Goal: Transaction & Acquisition: Purchase product/service

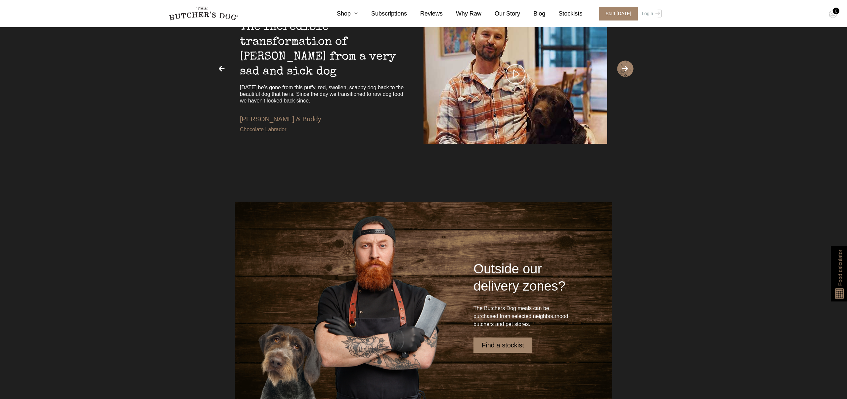
scroll to position [1891, 0]
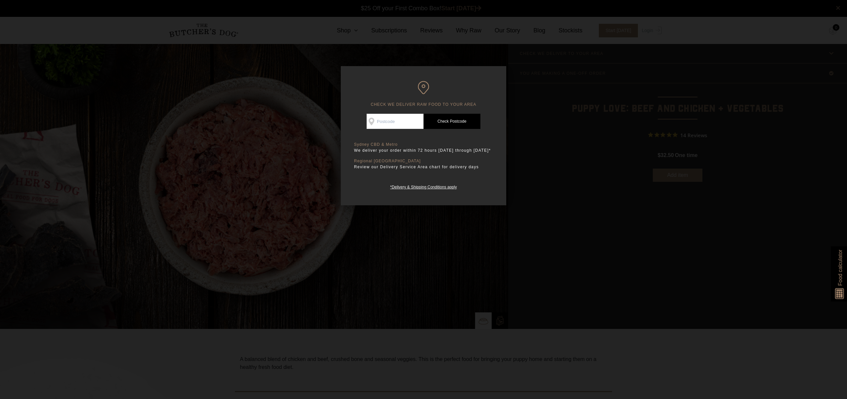
scroll to position [0, 0]
click at [349, 226] on div at bounding box center [423, 199] width 847 height 399
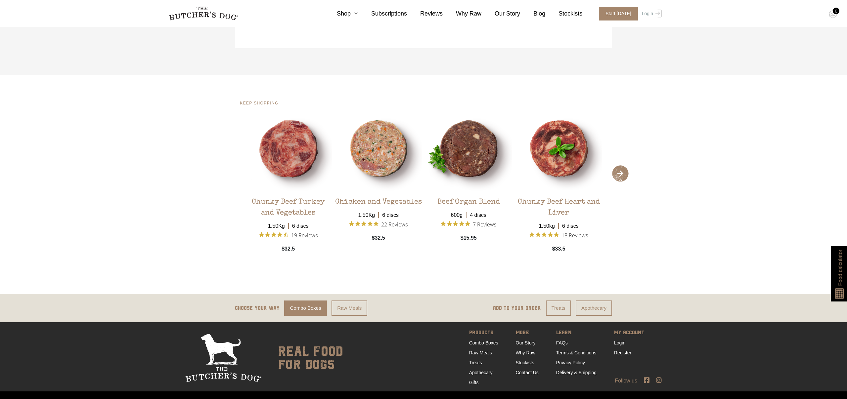
scroll to position [1284, 0]
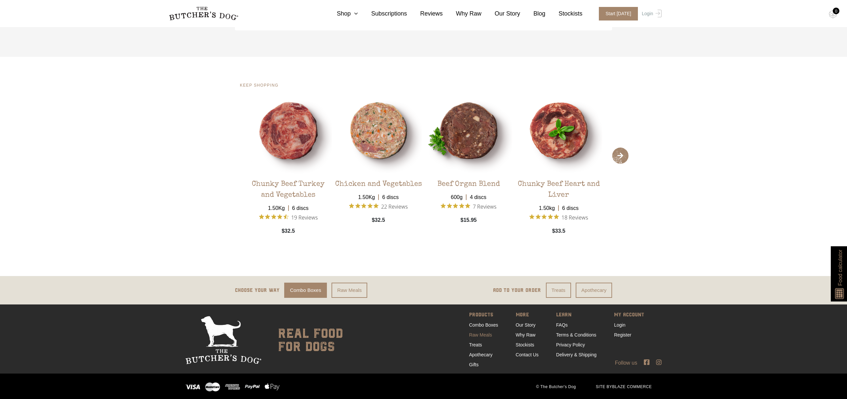
click at [480, 338] on link "Raw Meals" at bounding box center [480, 334] width 23 height 5
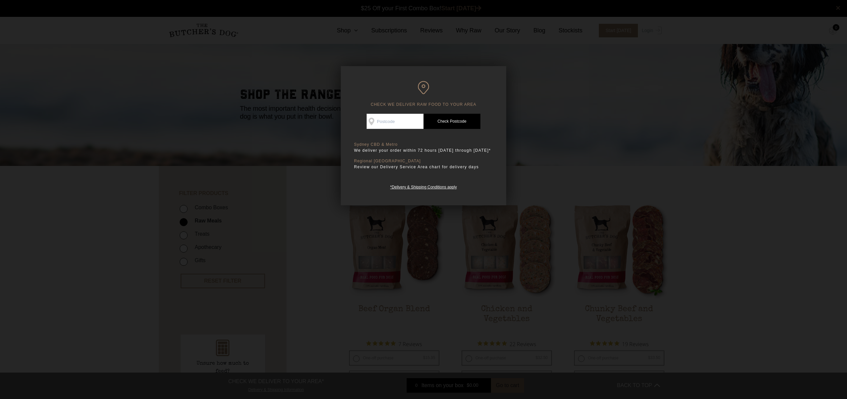
scroll to position [0, 0]
click at [560, 63] on div at bounding box center [423, 199] width 847 height 399
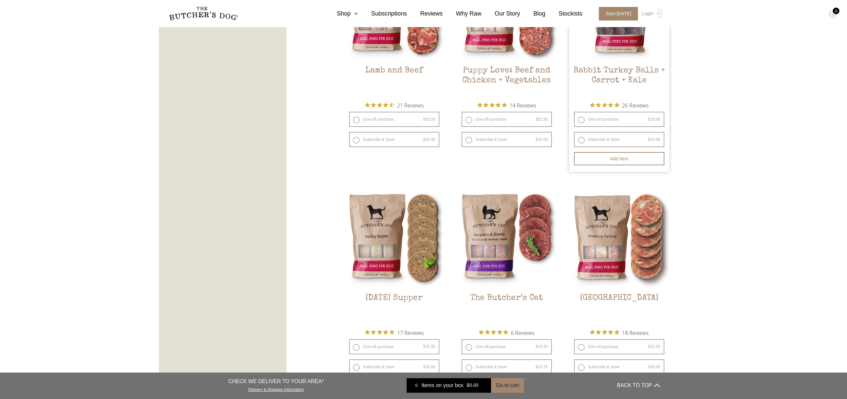
scroll to position [668, 0]
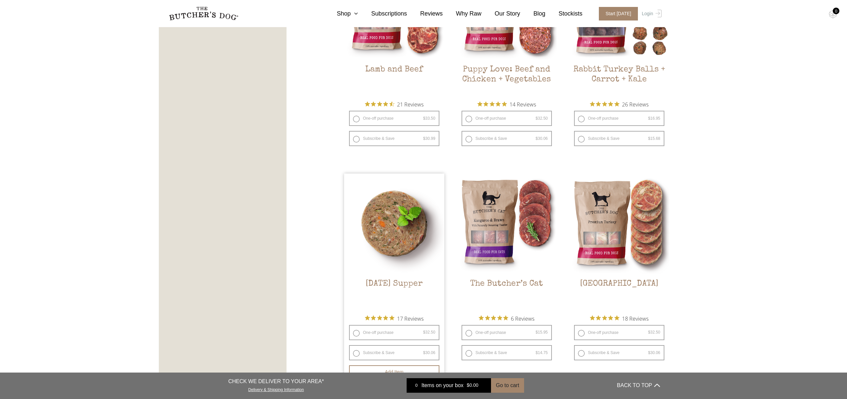
click at [420, 251] on img at bounding box center [394, 224] width 100 height 100
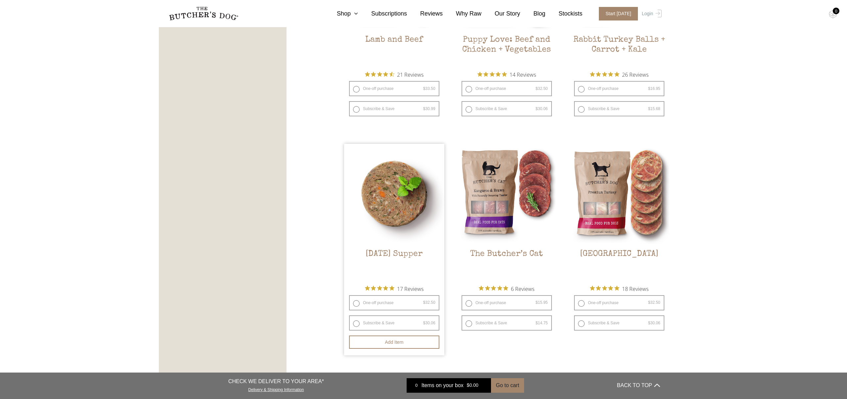
scroll to position [710, 0]
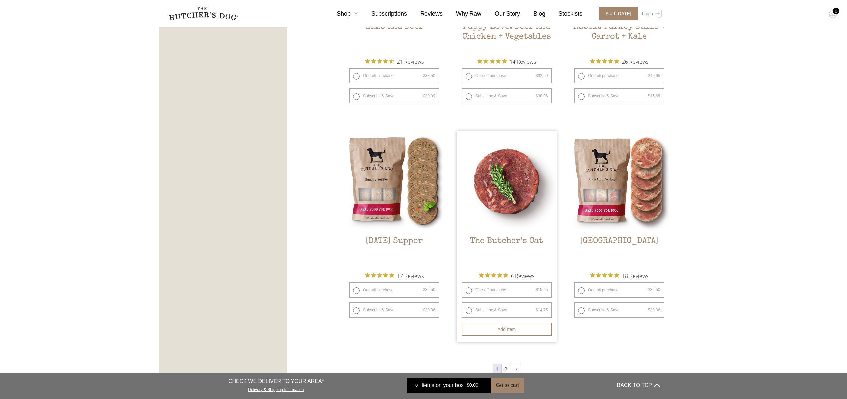
click at [527, 206] on img at bounding box center [506, 181] width 100 height 100
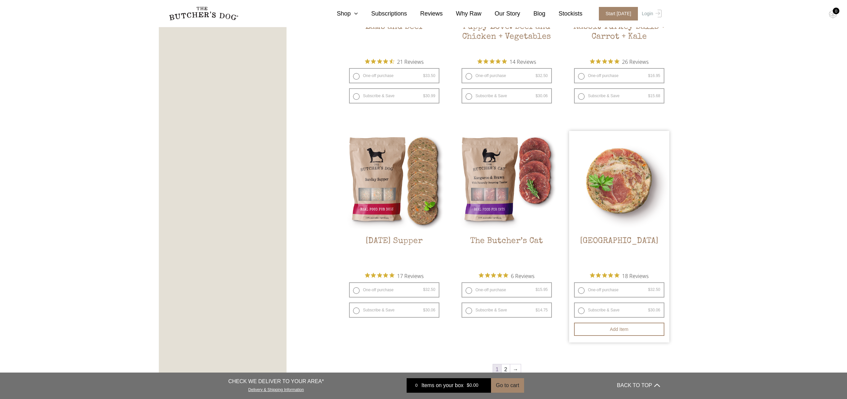
click at [625, 190] on img at bounding box center [619, 181] width 100 height 100
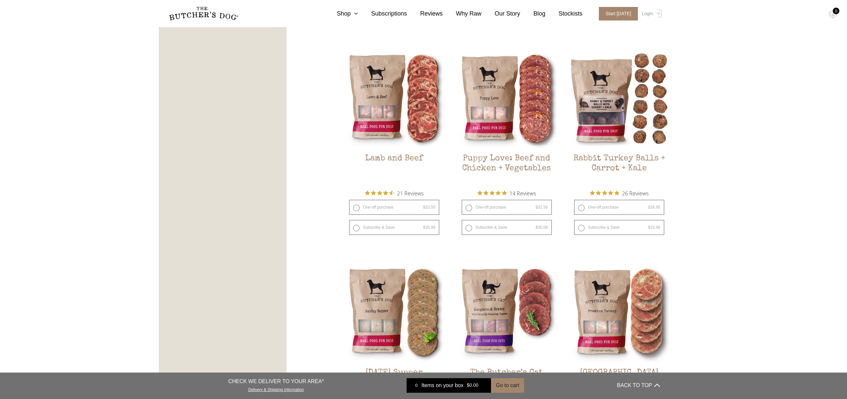
scroll to position [548, 0]
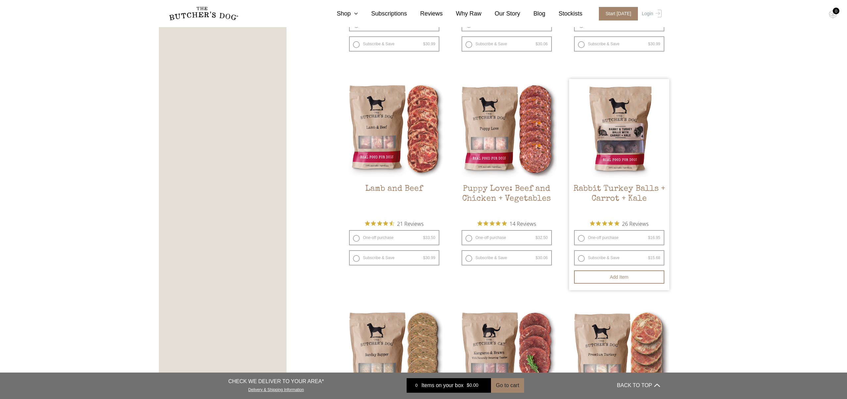
click at [639, 154] on img at bounding box center [619, 129] width 100 height 100
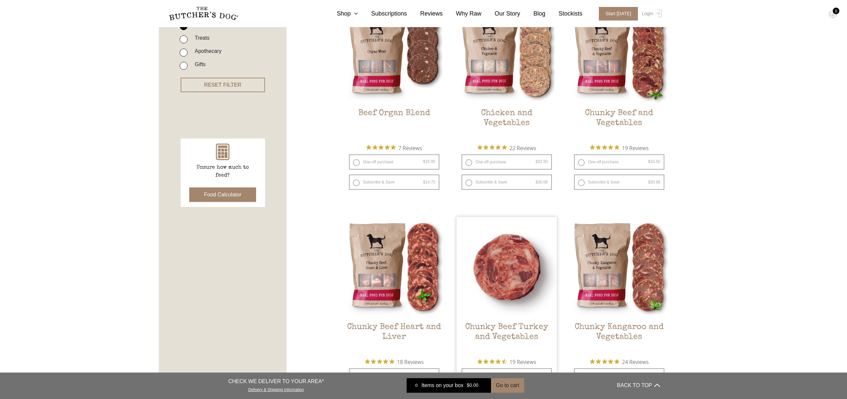
scroll to position [166, 0]
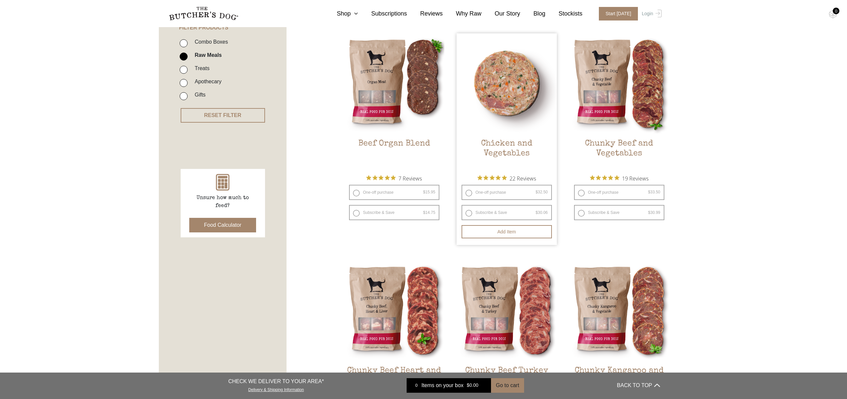
click at [494, 104] on img at bounding box center [506, 83] width 100 height 100
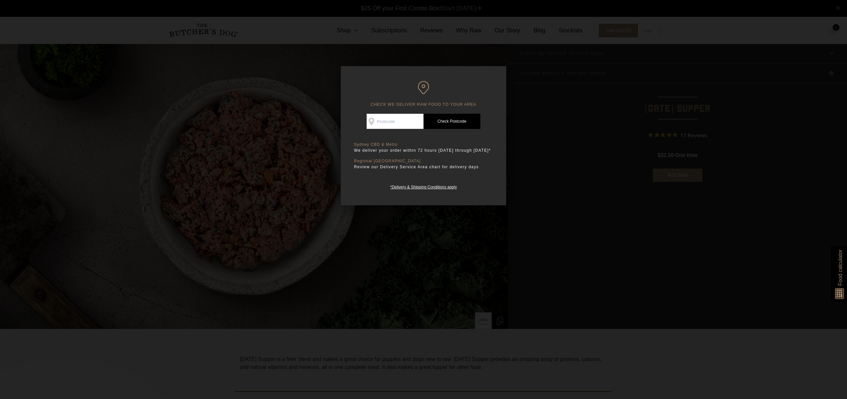
scroll to position [0, 0]
click at [573, 266] on div at bounding box center [423, 199] width 847 height 399
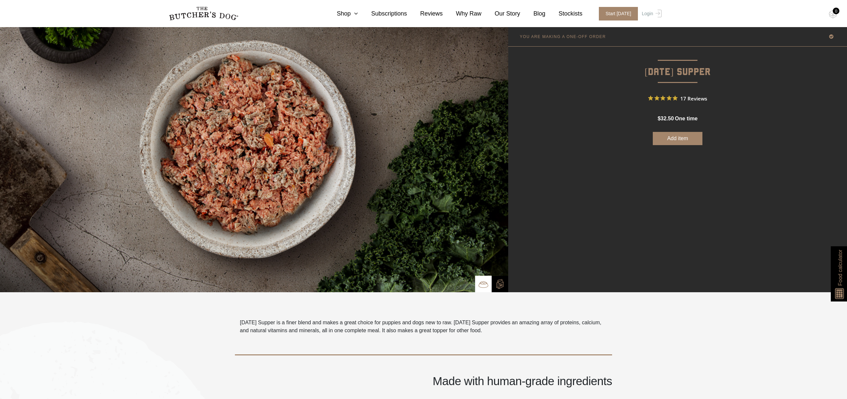
scroll to position [26, 0]
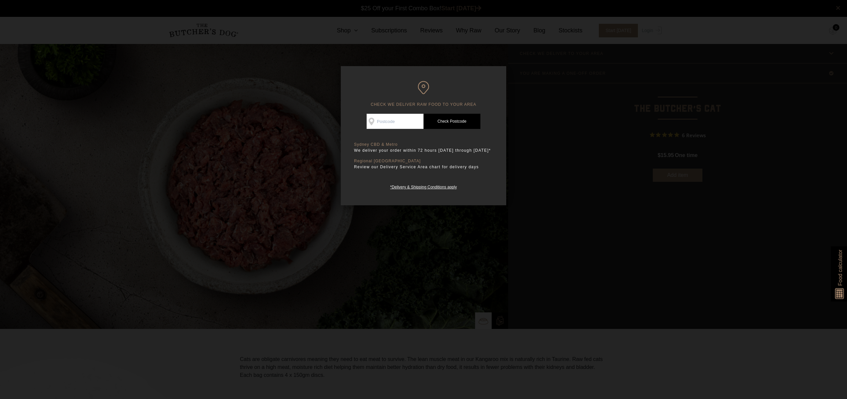
click at [572, 104] on div at bounding box center [423, 199] width 847 height 399
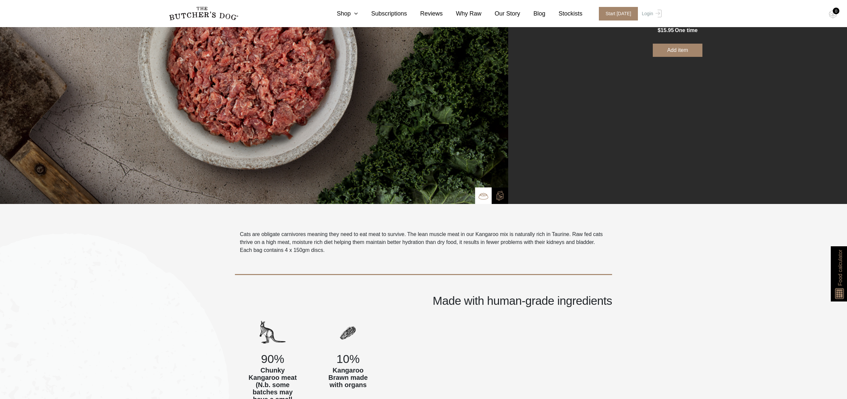
scroll to position [197, 0]
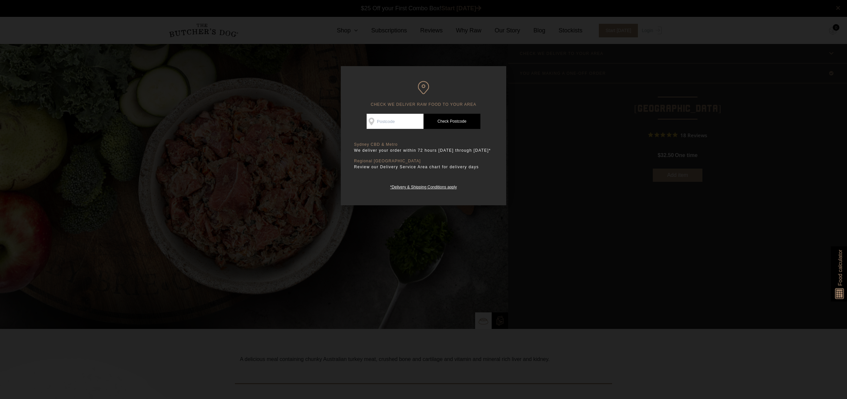
click at [578, 157] on div at bounding box center [423, 199] width 847 height 399
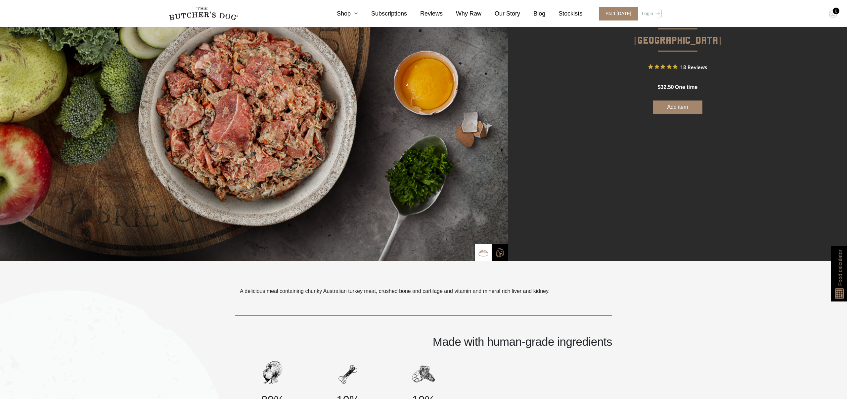
scroll to position [67, 0]
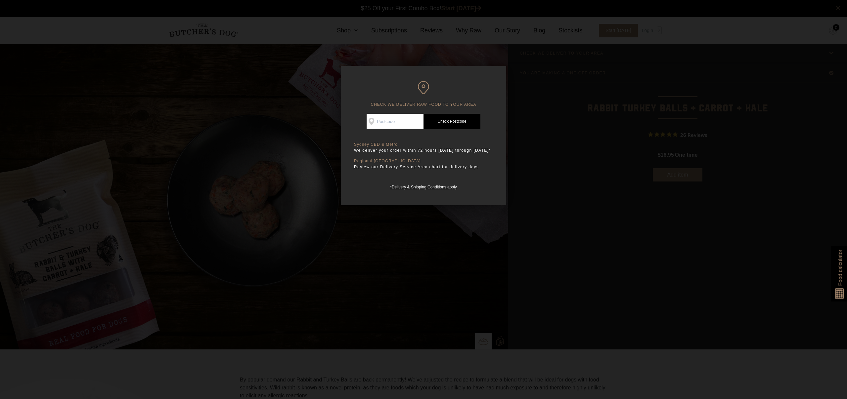
drag, startPoint x: 617, startPoint y: 222, endPoint x: 610, endPoint y: 223, distance: 7.1
click at [617, 222] on div at bounding box center [423, 199] width 847 height 399
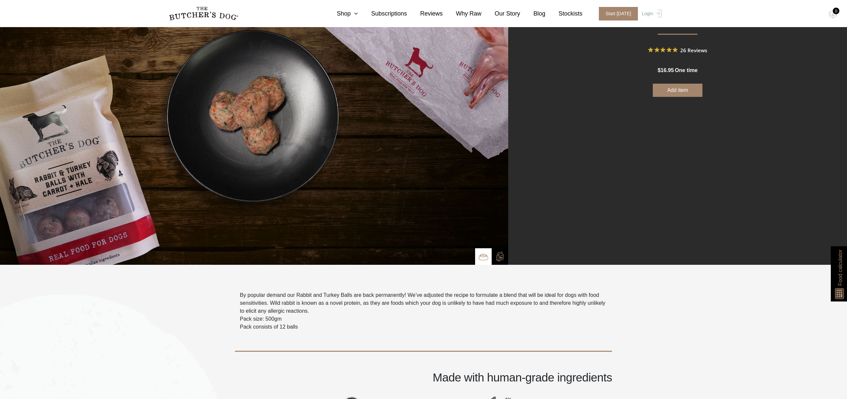
scroll to position [303, 0]
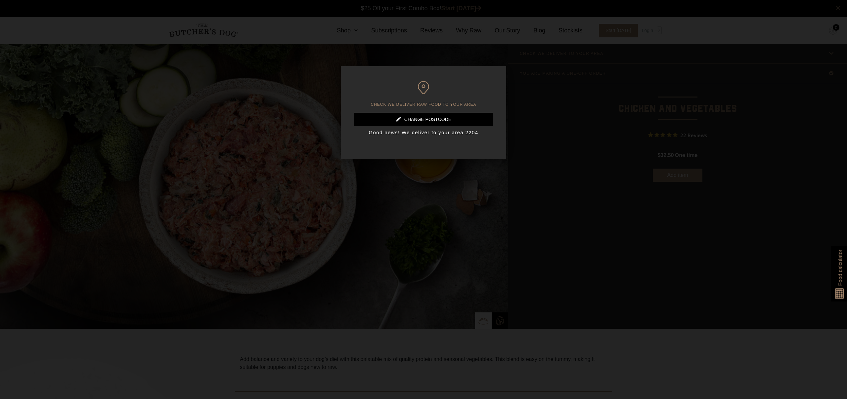
click at [535, 134] on div at bounding box center [423, 199] width 847 height 399
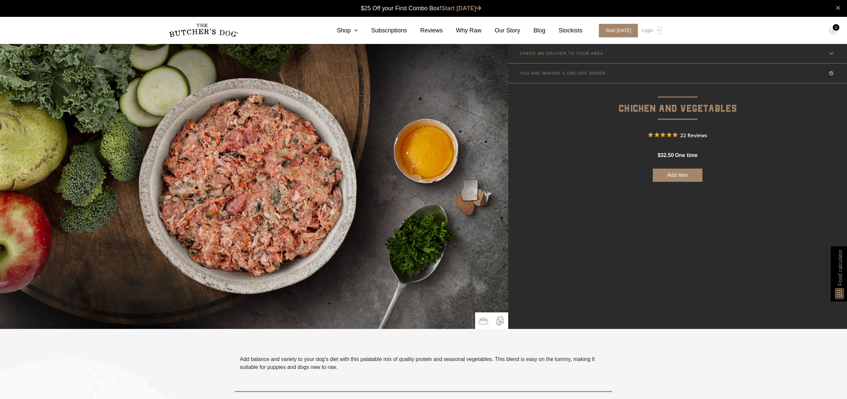
click at [502, 319] on img at bounding box center [500, 321] width 10 height 10
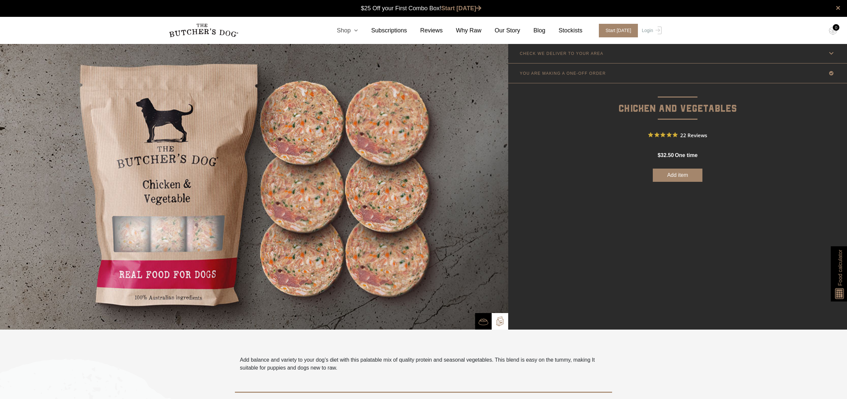
click at [351, 33] on link "Shop" at bounding box center [340, 30] width 34 height 9
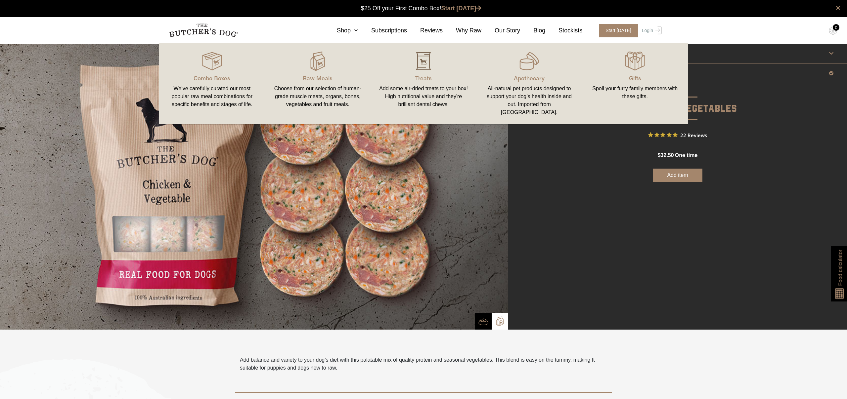
click at [424, 70] on img at bounding box center [423, 61] width 20 height 20
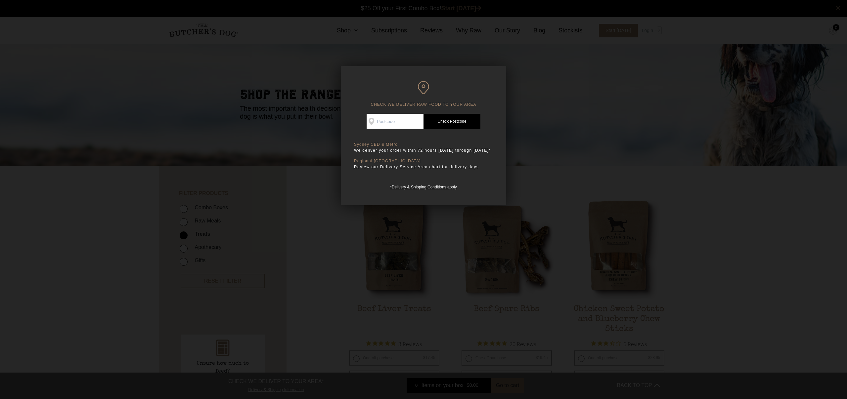
click at [595, 83] on div at bounding box center [423, 199] width 847 height 399
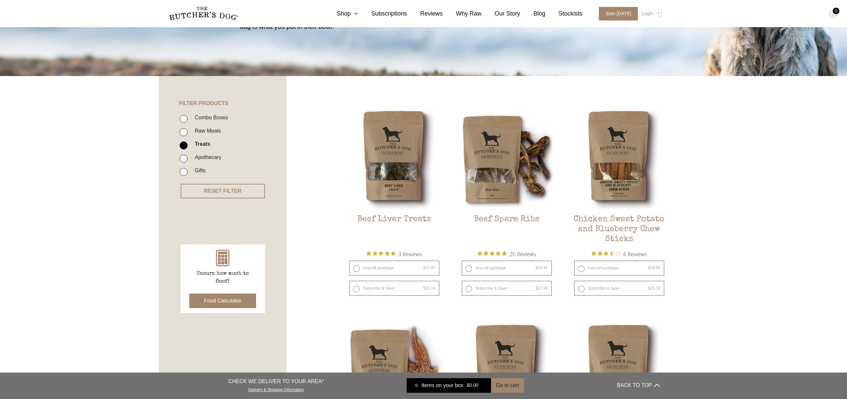
scroll to position [92, 0]
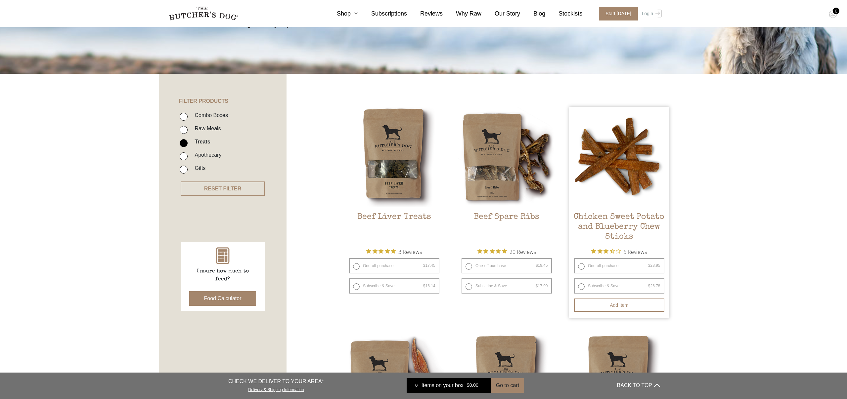
click at [628, 138] on img at bounding box center [619, 157] width 100 height 100
click at [610, 186] on img at bounding box center [619, 157] width 100 height 100
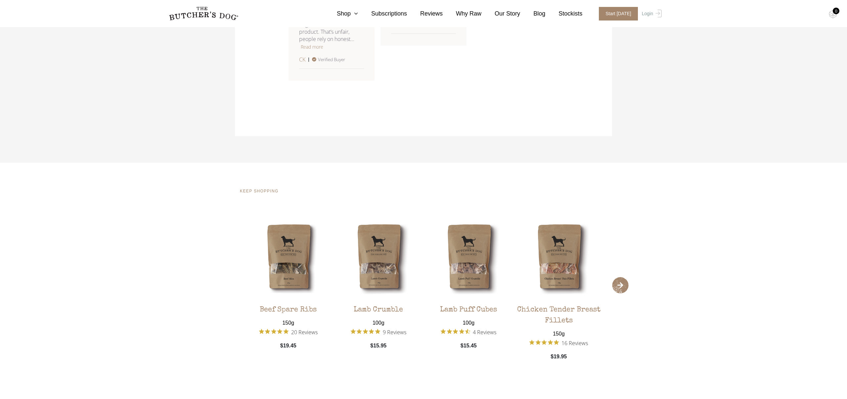
scroll to position [799, 0]
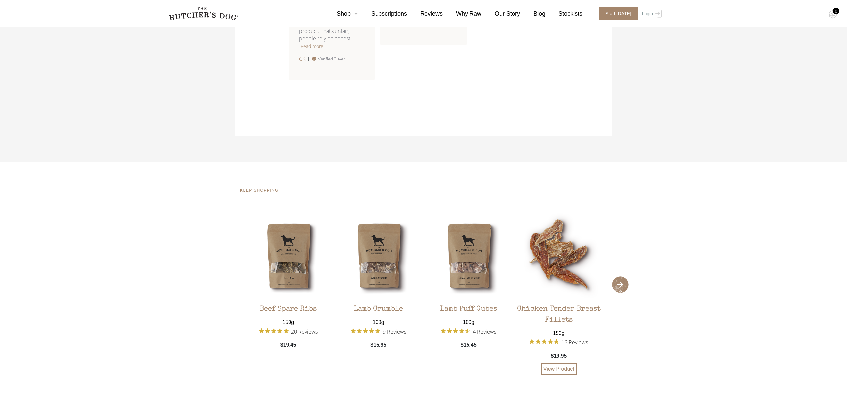
click at [556, 264] on img at bounding box center [558, 255] width 87 height 87
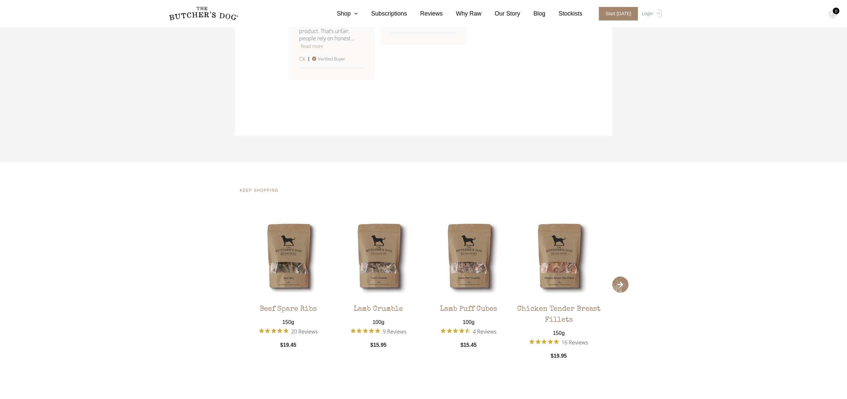
scroll to position [799, 0]
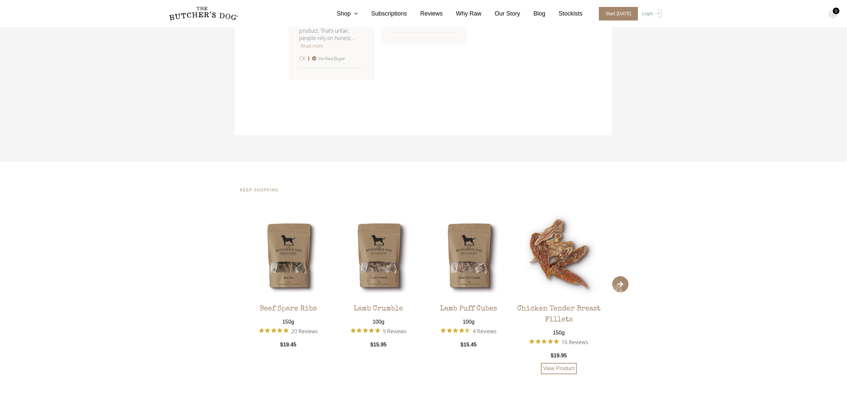
click at [557, 253] on img at bounding box center [558, 255] width 87 height 87
click at [567, 320] on div "Chicken Tender Breast Fillets" at bounding box center [558, 312] width 87 height 27
click at [566, 319] on div "Chicken Tender Breast Fillets" at bounding box center [558, 312] width 87 height 27
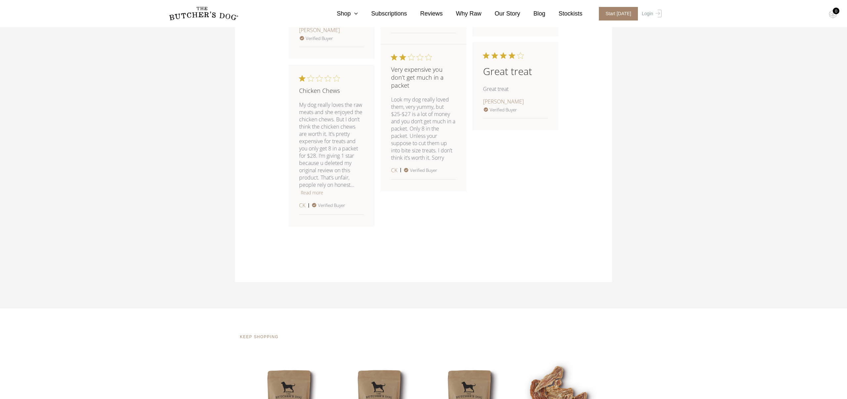
scroll to position [936, 0]
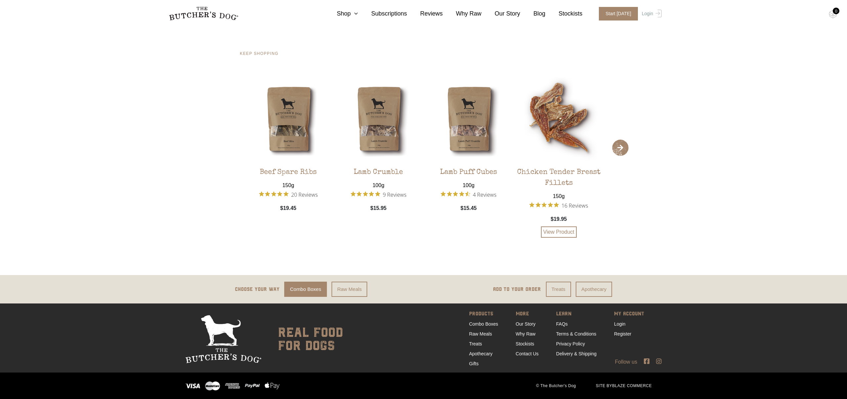
click at [552, 132] on img at bounding box center [558, 118] width 87 height 87
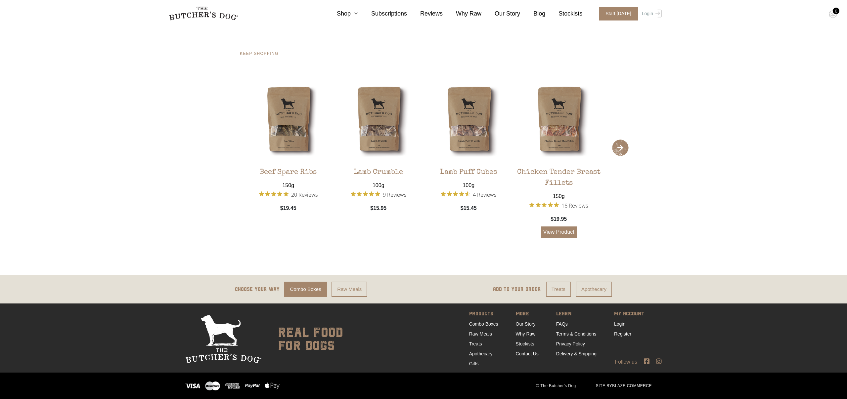
click at [557, 230] on link "View Product" at bounding box center [559, 232] width 36 height 11
